Goal: Information Seeking & Learning: Learn about a topic

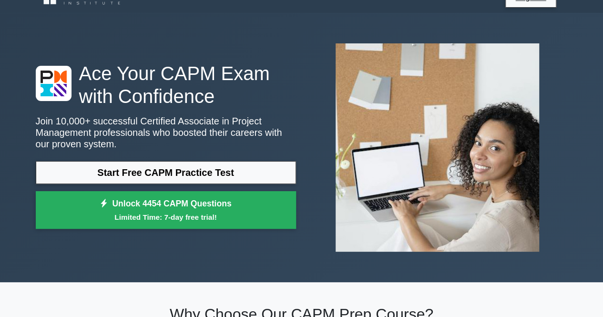
scroll to position [19, 0]
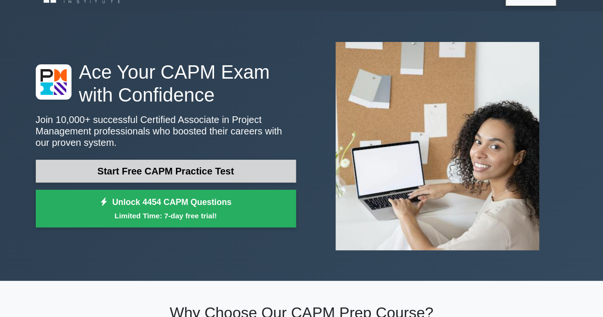
click at [195, 169] on link "Start Free CAPM Practice Test" at bounding box center [166, 171] width 260 height 23
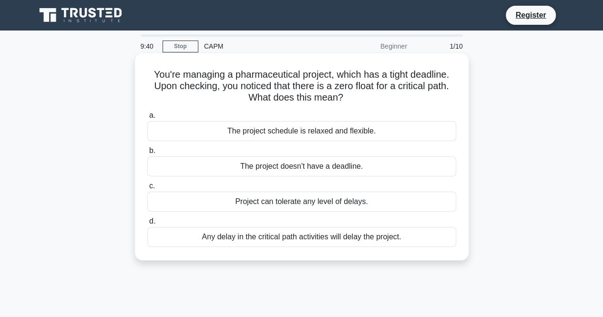
click at [322, 238] on div "Any delay in the critical path activities will delay the project." at bounding box center [301, 237] width 309 height 20
click at [147, 225] on input "d. Any delay in the critical path activities will delay the project." at bounding box center [147, 221] width 0 height 6
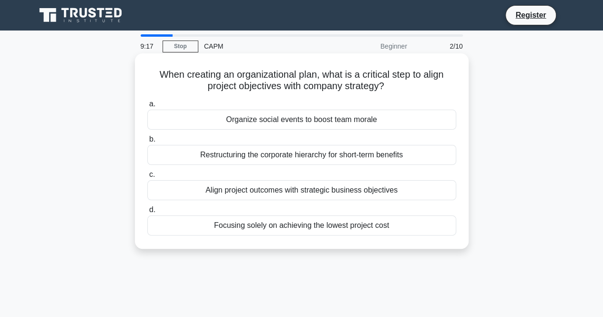
click at [263, 187] on div "Align project outcomes with strategic business objectives" at bounding box center [301, 190] width 309 height 20
click at [147, 178] on input "c. Align project outcomes with strategic business objectives" at bounding box center [147, 175] width 0 height 6
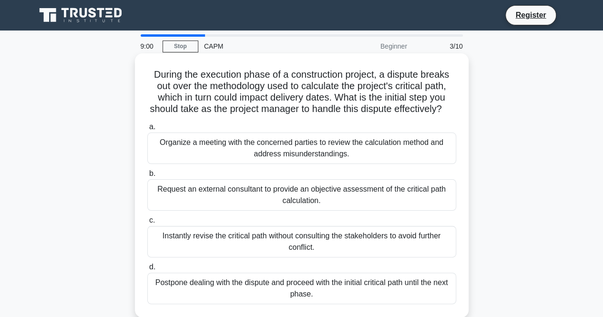
click at [317, 161] on div "Organize a meeting with the concerned parties to review the calculation method …" at bounding box center [301, 148] width 309 height 31
click at [147, 130] on input "a. Organize a meeting with the concerned parties to review the calculation meth…" at bounding box center [147, 127] width 0 height 6
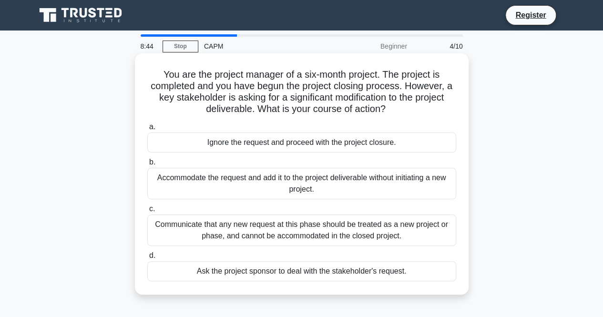
click at [308, 230] on div "Communicate that any new request at this phase should be treated as a new proje…" at bounding box center [301, 230] width 309 height 31
click at [147, 212] on input "c. Communicate that any new request at this phase should be treated as a new pr…" at bounding box center [147, 209] width 0 height 6
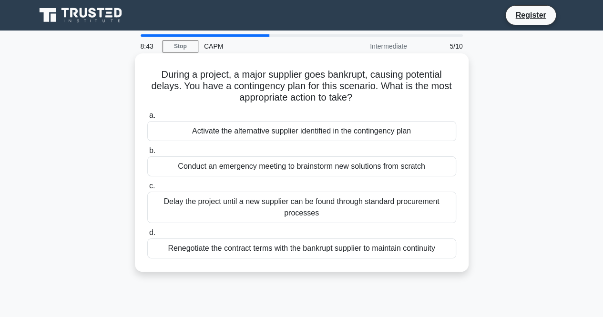
click at [399, 173] on div "Conduct an emergency meeting to brainstorm new solutions from scratch" at bounding box center [301, 166] width 309 height 20
click at [147, 154] on input "b. Conduct an emergency meeting to brainstorm new solutions from scratch" at bounding box center [147, 151] width 0 height 6
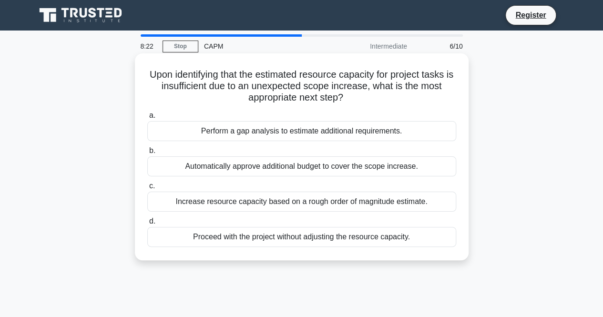
click at [306, 201] on div "Increase resource capacity based on a rough order of magnitude estimate." at bounding box center [301, 202] width 309 height 20
click at [147, 189] on input "c. Increase resource capacity based on a rough order of magnitude estimate." at bounding box center [147, 186] width 0 height 6
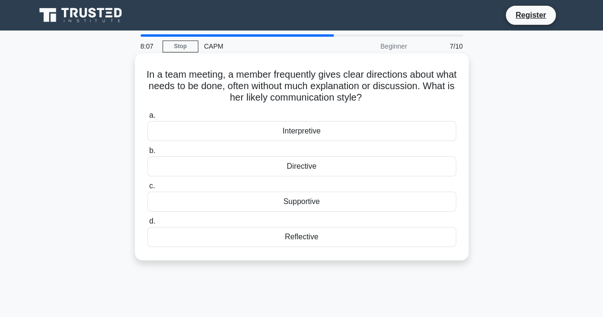
click at [281, 164] on div "Directive" at bounding box center [301, 166] width 309 height 20
click at [147, 154] on input "b. Directive" at bounding box center [147, 151] width 0 height 6
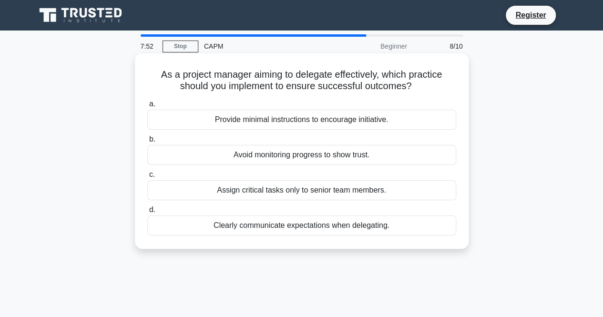
click at [273, 122] on div "Provide minimal instructions to encourage initiative." at bounding box center [301, 120] width 309 height 20
click at [147, 107] on input "a. Provide minimal instructions to encourage initiative." at bounding box center [147, 104] width 0 height 6
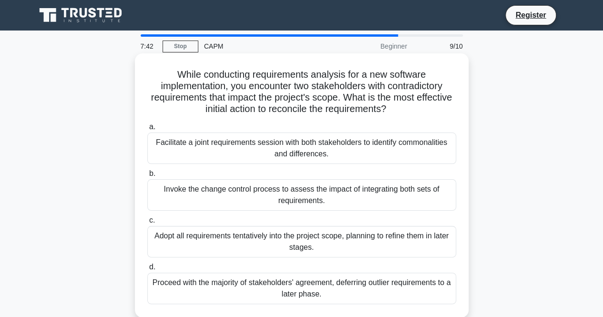
click at [225, 143] on div "Facilitate a joint requirements session with both stakeholders to identify comm…" at bounding box center [301, 148] width 309 height 31
click at [147, 130] on input "a. Facilitate a joint requirements session with both stakeholders to identify c…" at bounding box center [147, 127] width 0 height 6
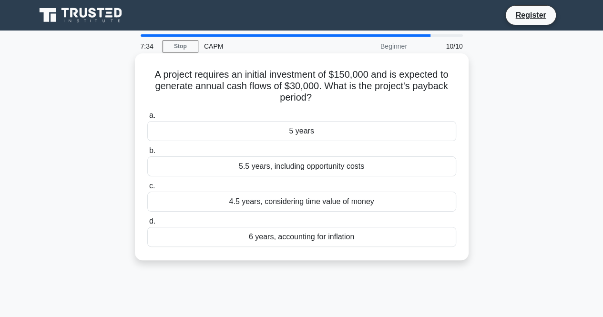
click at [287, 135] on div "5 years" at bounding box center [301, 131] width 309 height 20
click at [147, 119] on input "a. 5 years" at bounding box center [147, 116] width 0 height 6
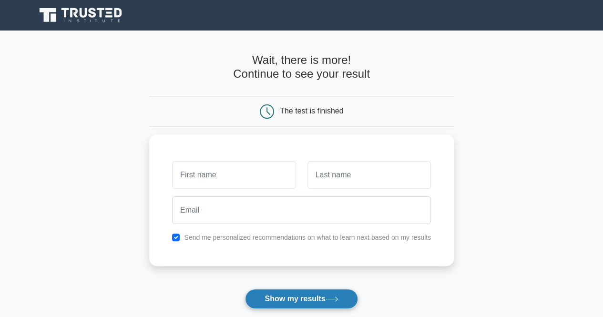
click at [292, 293] on button "Show my results" at bounding box center [301, 299] width 113 height 20
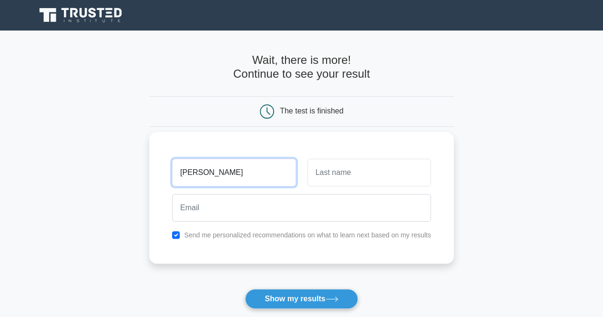
type input "Mohamed"
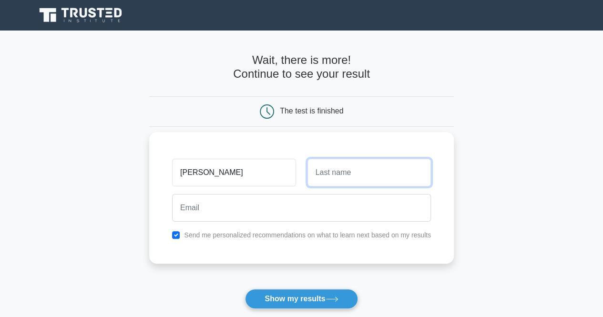
click at [344, 171] on input "text" at bounding box center [370, 173] width 124 height 28
type input "Shah"
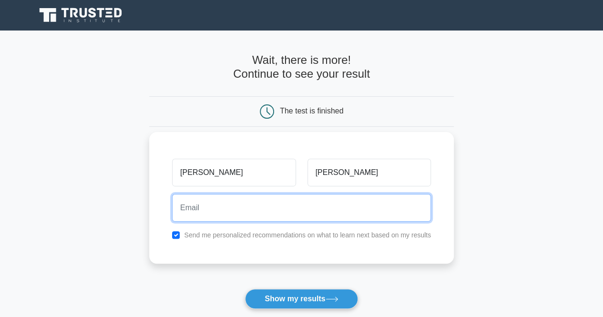
click at [266, 207] on input "email" at bounding box center [301, 208] width 259 height 28
type input "mohd.shah@umw.com.my"
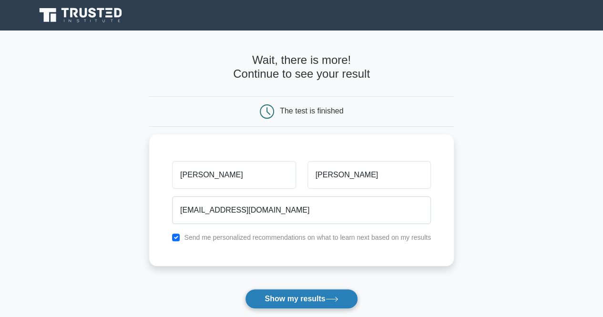
click at [263, 299] on button "Show my results" at bounding box center [301, 299] width 113 height 20
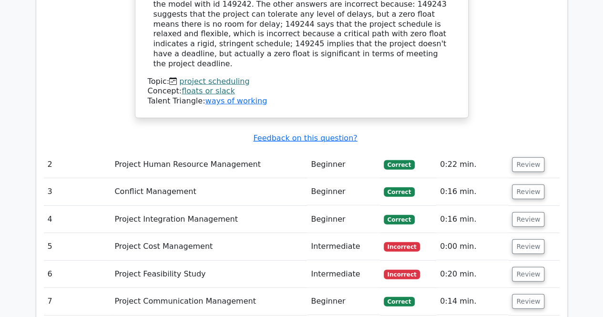
scroll to position [1181, 0]
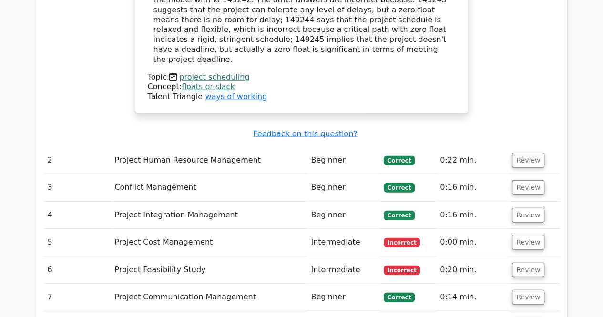
click at [157, 229] on td "Project Cost Management" at bounding box center [209, 242] width 197 height 27
click at [526, 235] on button "Review" at bounding box center [528, 242] width 32 height 15
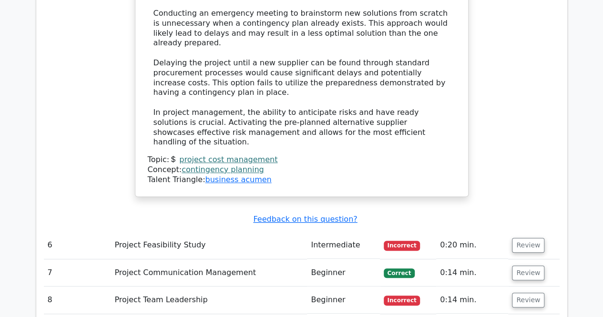
scroll to position [1925, 0]
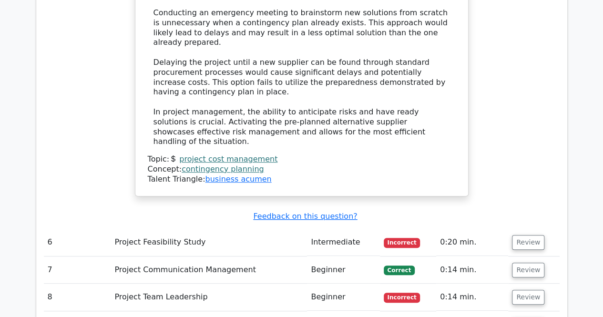
click at [329, 229] on td "Intermediate" at bounding box center [343, 242] width 73 height 27
click at [526, 235] on button "Review" at bounding box center [528, 242] width 32 height 15
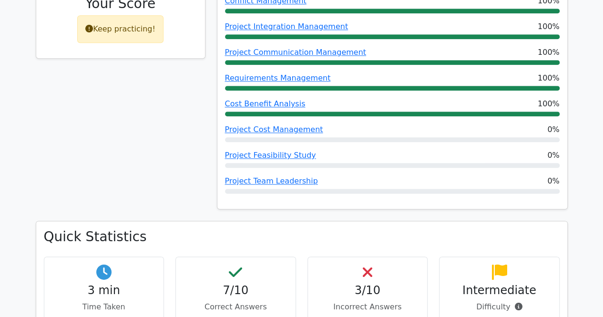
scroll to position [493, 0]
